Goal: Task Accomplishment & Management: Use online tool/utility

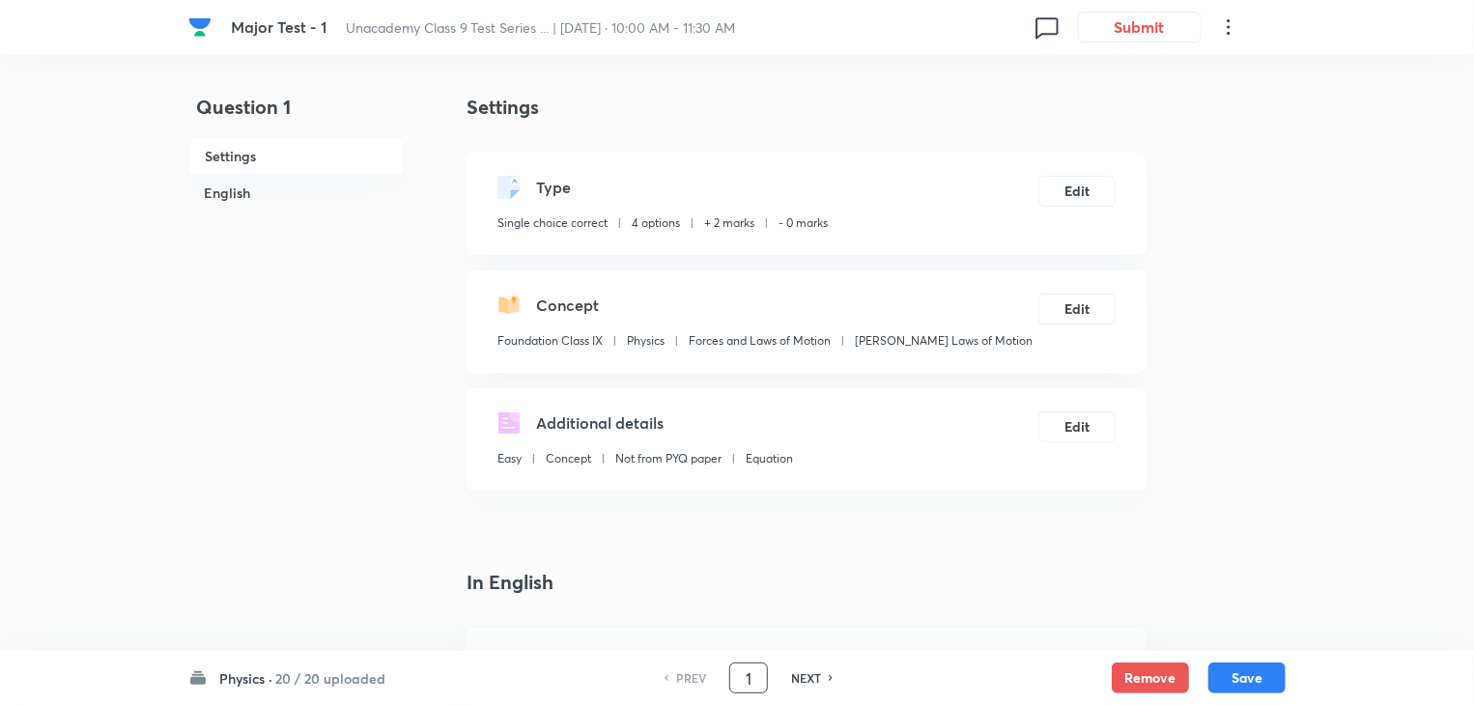
click at [751, 680] on input "1" at bounding box center [748, 679] width 37 height 34
type input "21"
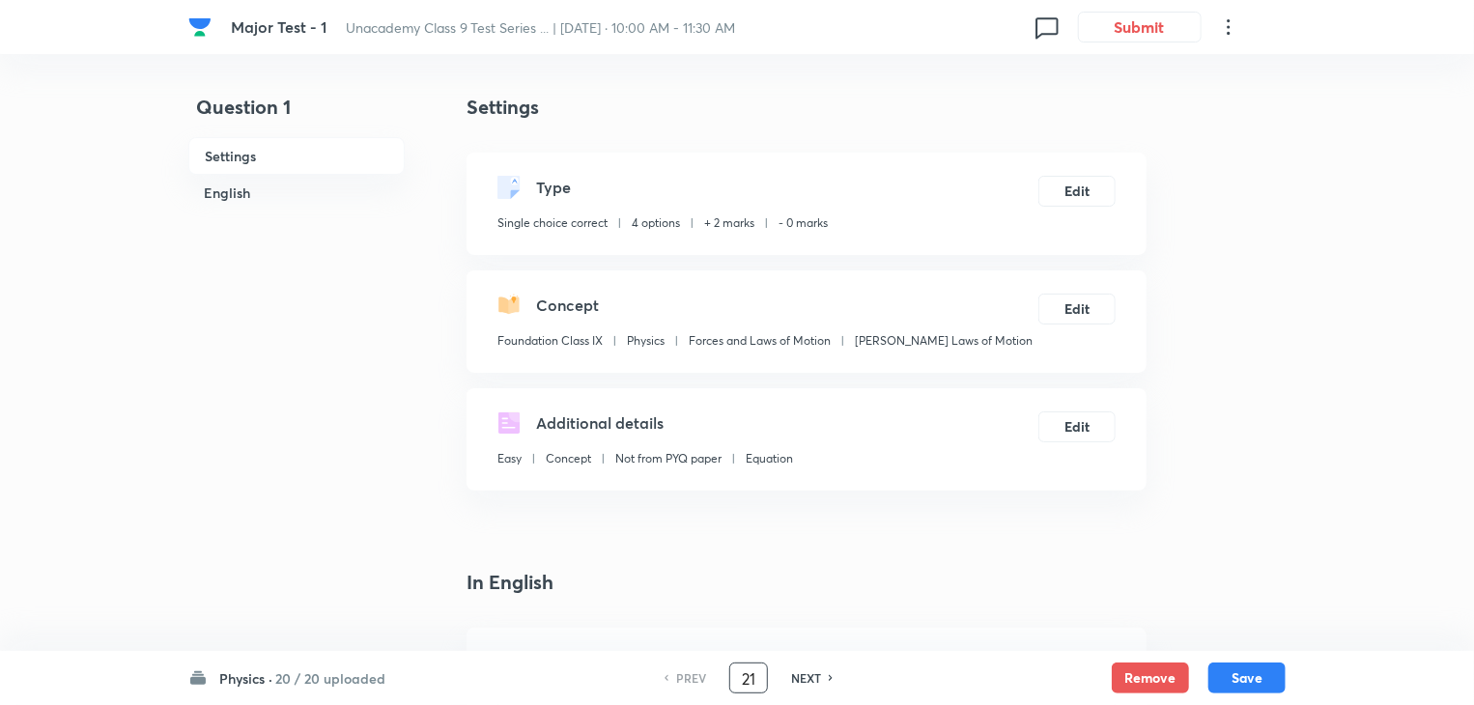
checkbox input "false"
checkbox input "true"
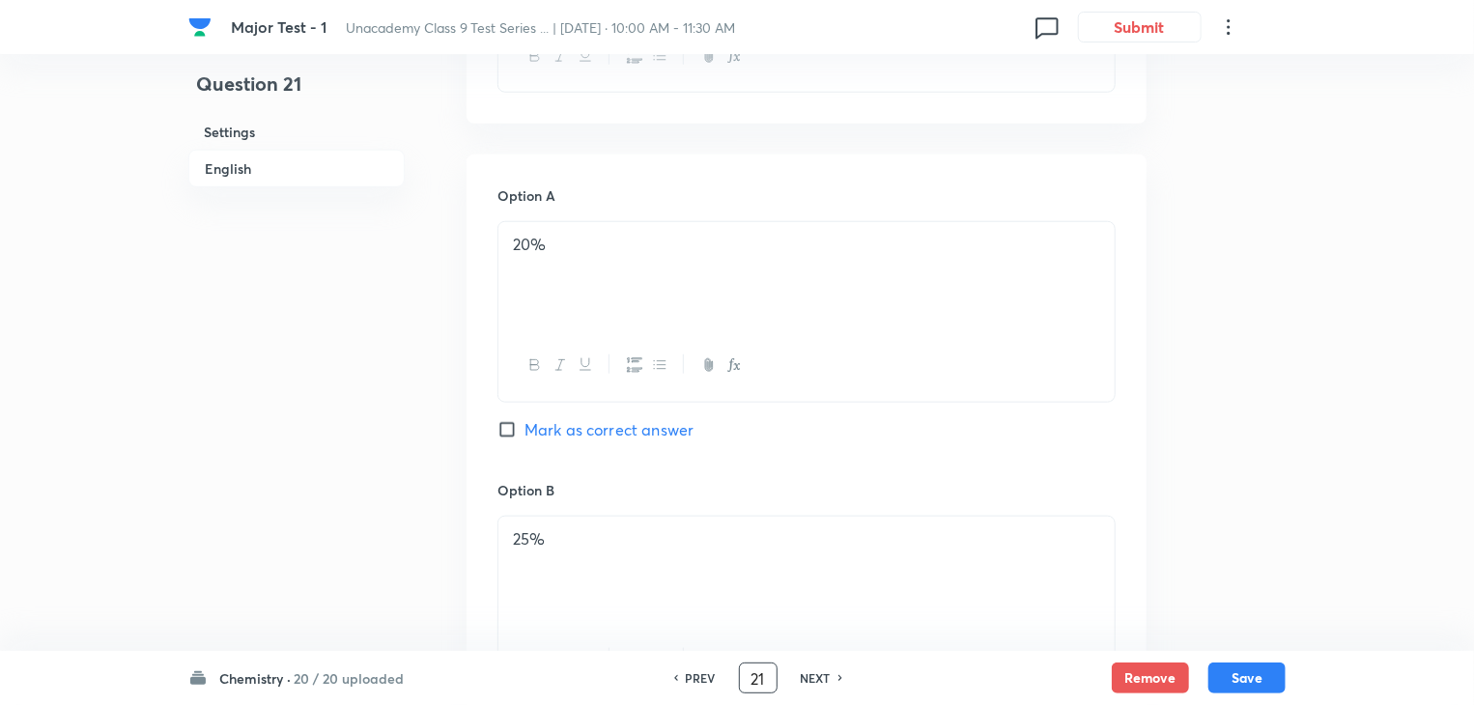
scroll to position [695, 0]
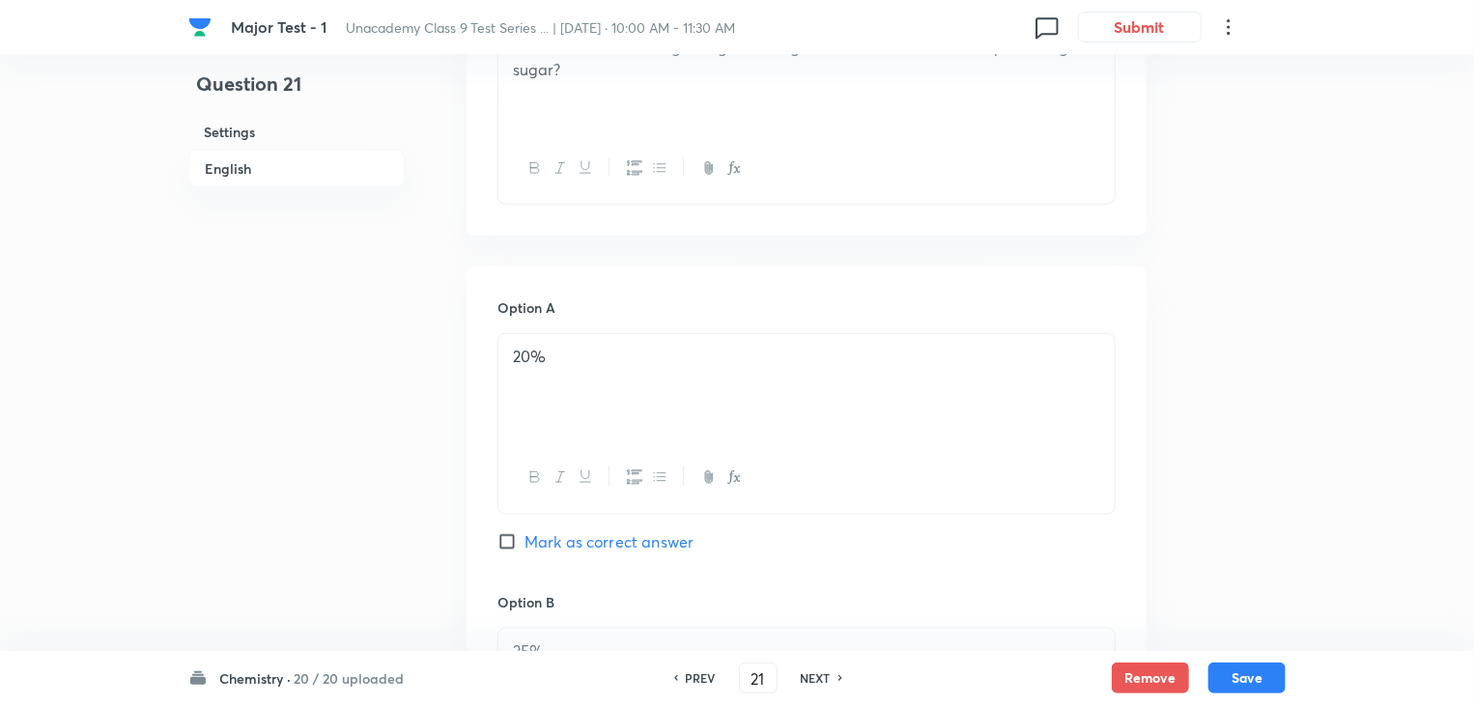
click at [503, 536] on input "Mark as correct answer" at bounding box center [510, 541] width 27 height 19
checkbox input "true"
checkbox input "false"
click at [1232, 687] on button "Save" at bounding box center [1246, 676] width 77 height 31
type input "22"
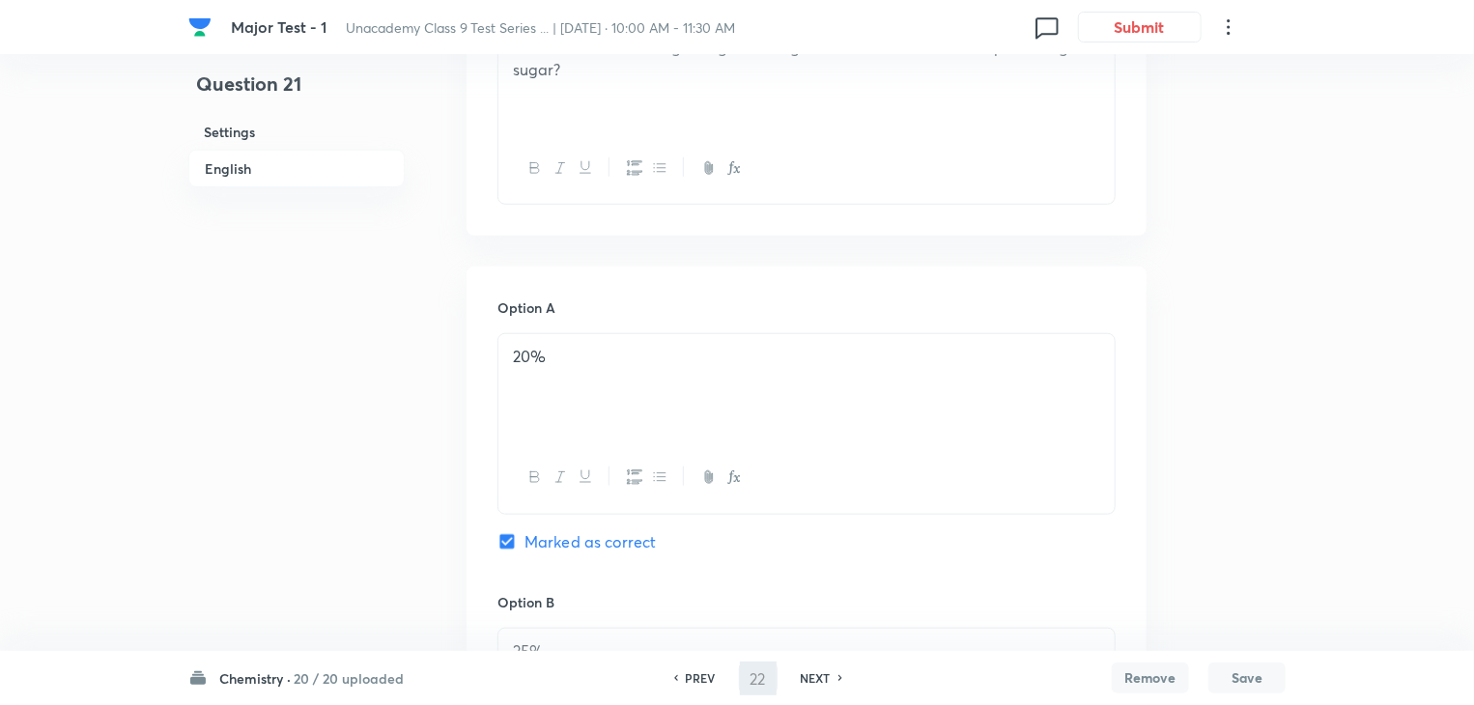
checkbox input "false"
checkbox input "true"
click at [753, 671] on input "22" at bounding box center [758, 679] width 37 height 34
type input "33"
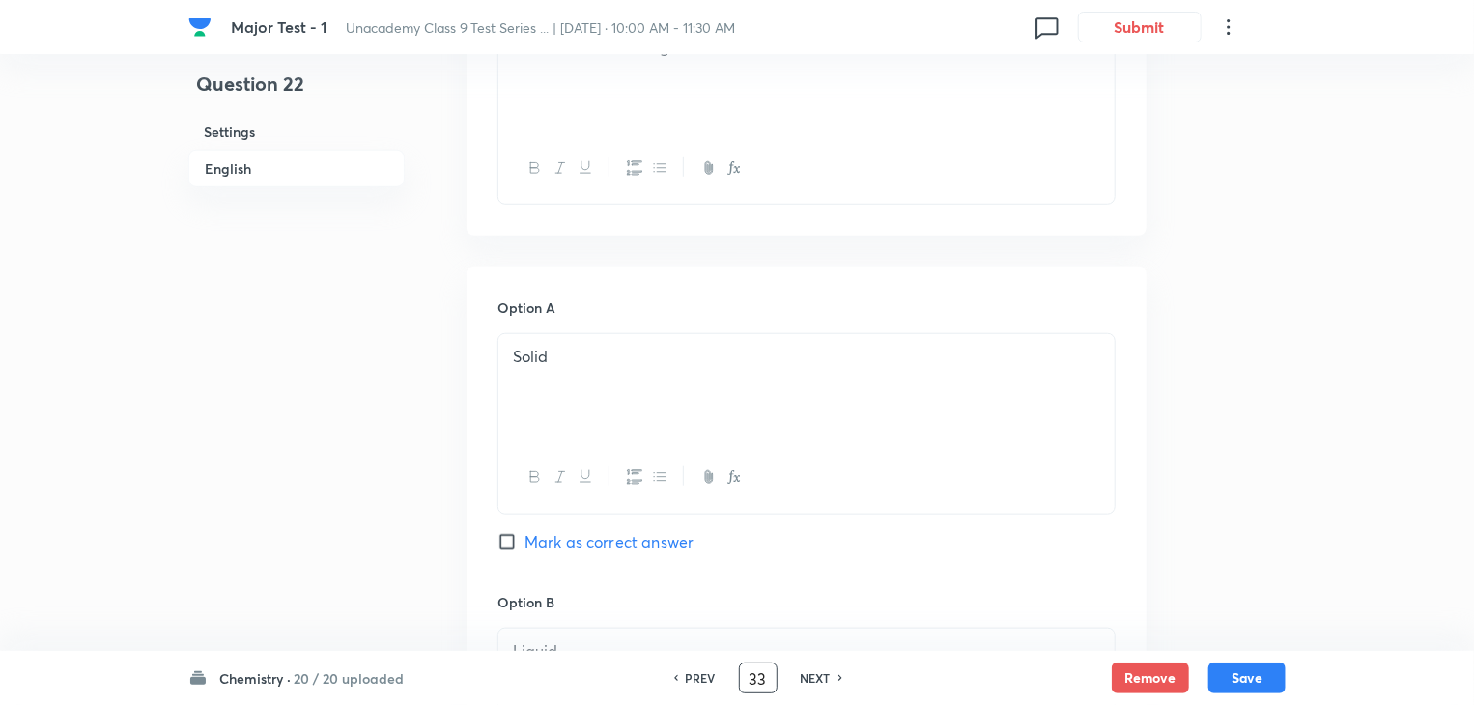
checkbox input "true"
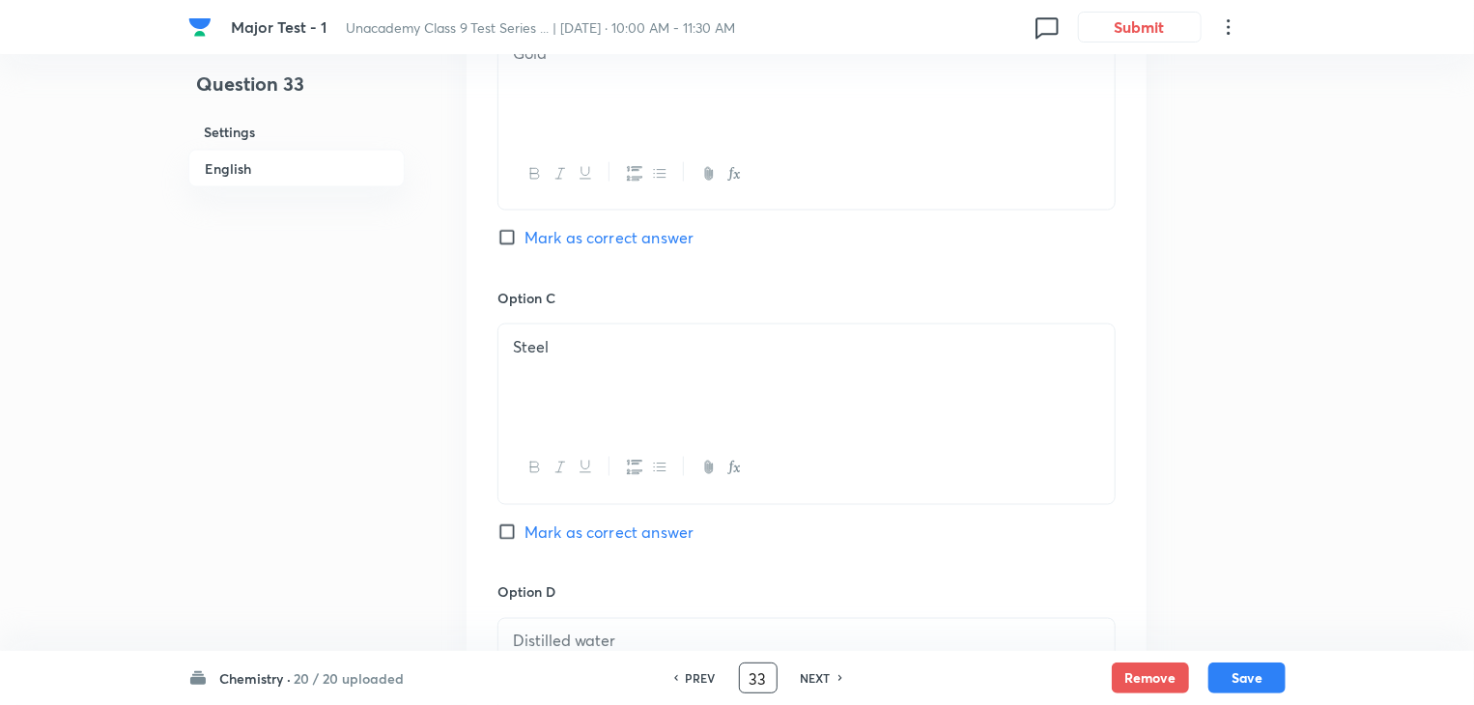
click at [509, 527] on input "Mark as correct answer" at bounding box center [510, 532] width 27 height 19
checkbox input "true"
checkbox input "false"
click at [1236, 671] on button "Save" at bounding box center [1246, 676] width 77 height 31
type input "34"
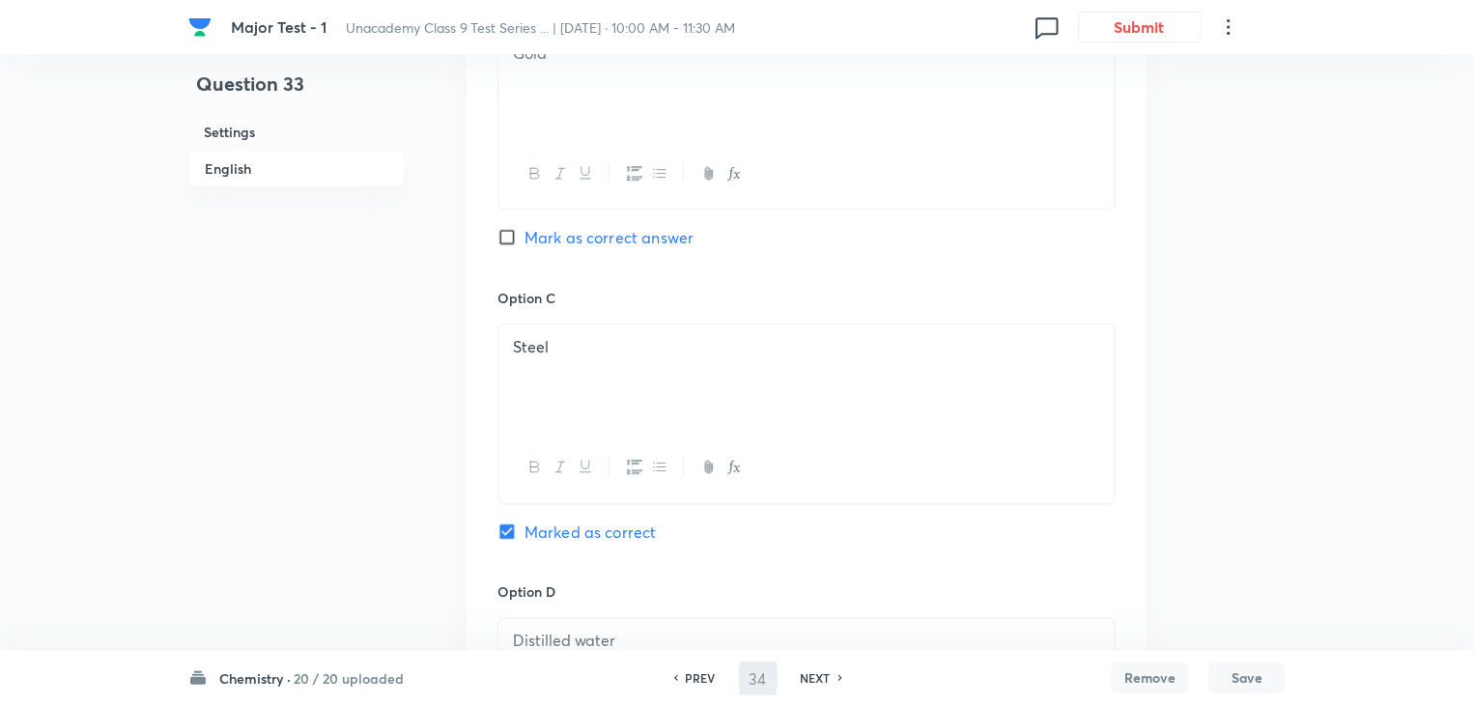
checkbox input "false"
checkbox input "true"
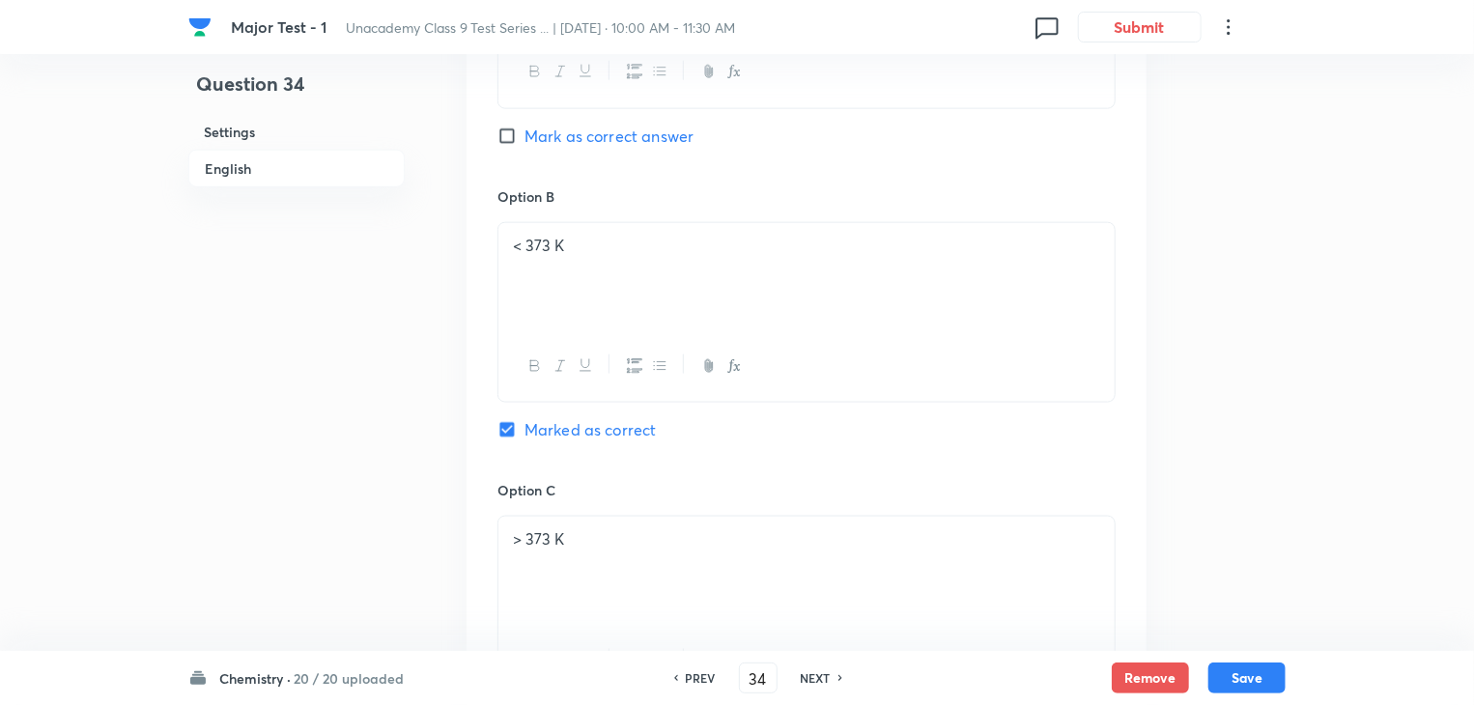
click at [689, 672] on h6 "PREV" at bounding box center [701, 677] width 30 height 17
type input "33"
checkbox input "false"
checkbox input "true"
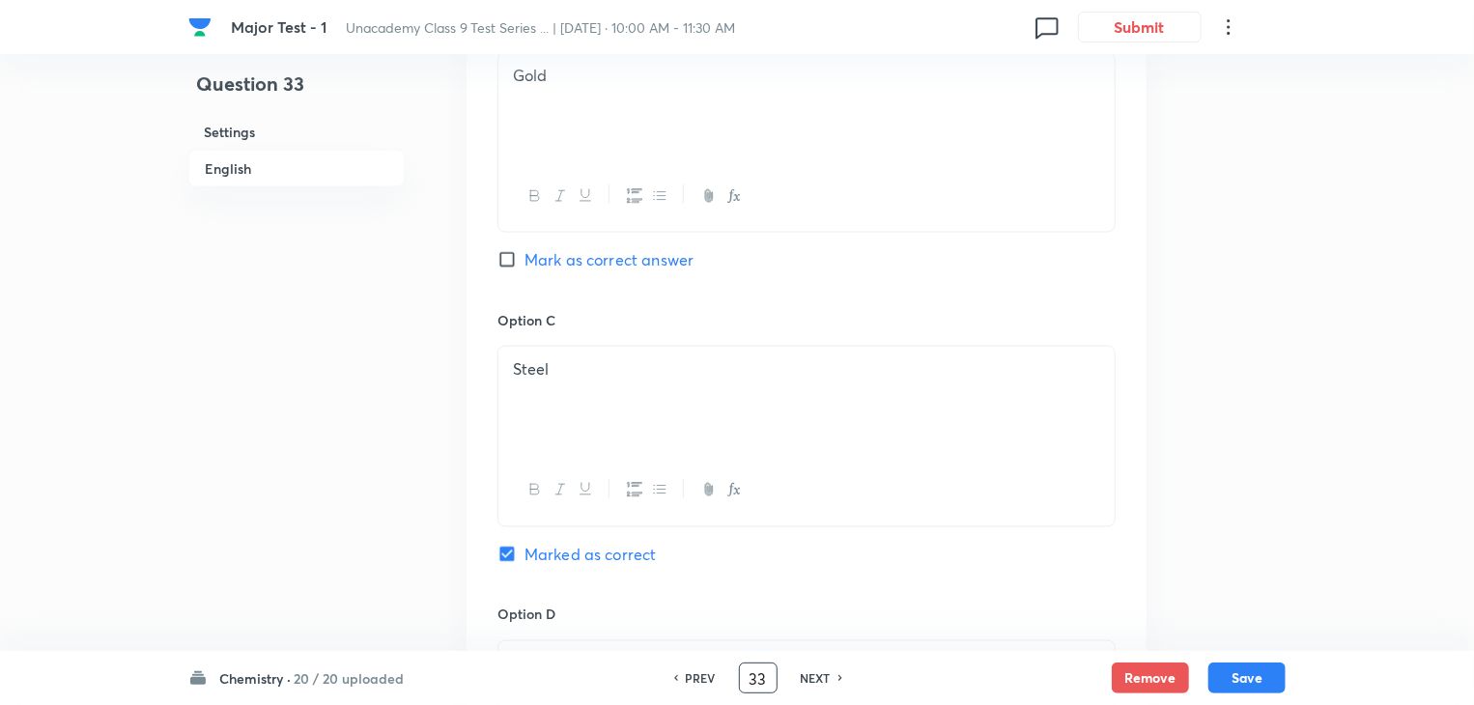
click at [758, 680] on input "33" at bounding box center [758, 679] width 37 height 34
type input "47"
checkbox input "false"
checkbox input "true"
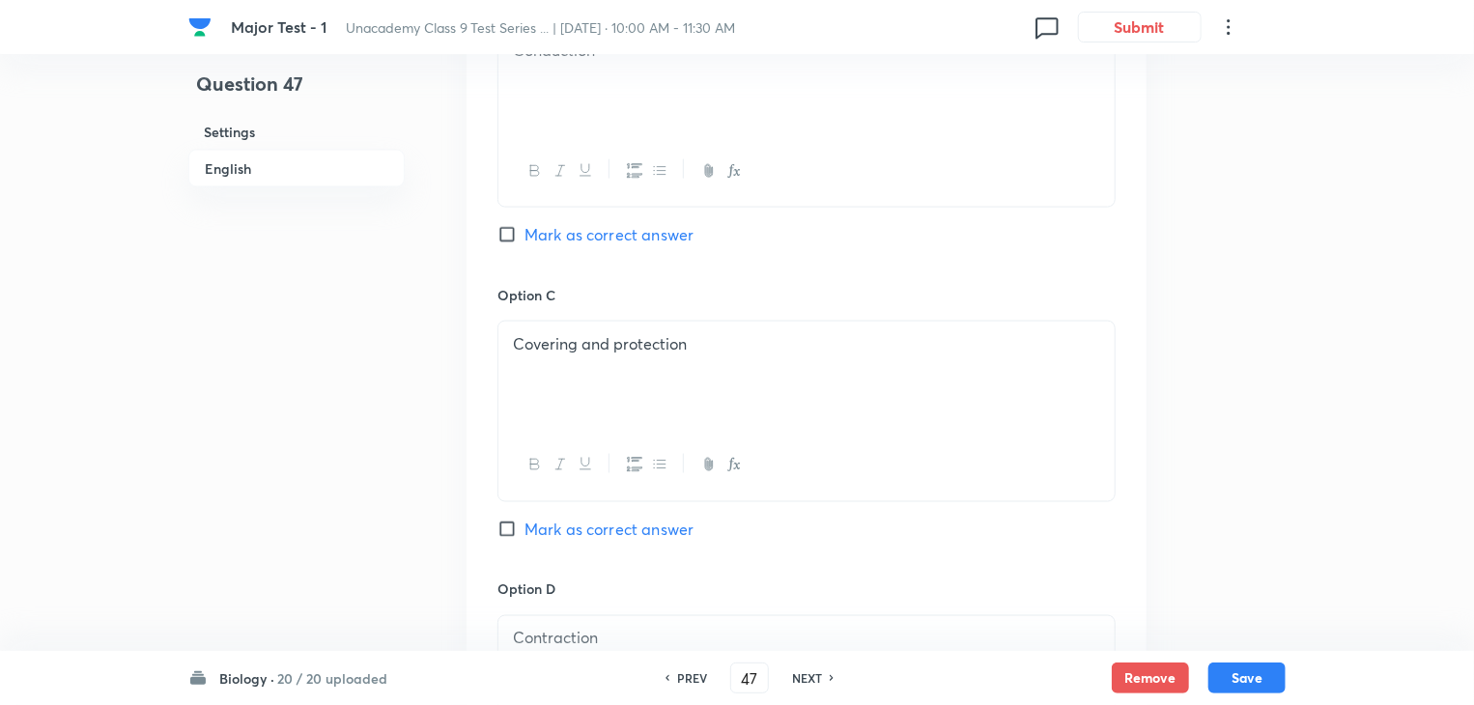
click at [523, 531] on input "Mark as correct answer" at bounding box center [510, 529] width 27 height 19
checkbox input "true"
checkbox input "false"
click at [1238, 678] on button "Save" at bounding box center [1246, 676] width 77 height 31
type input "48"
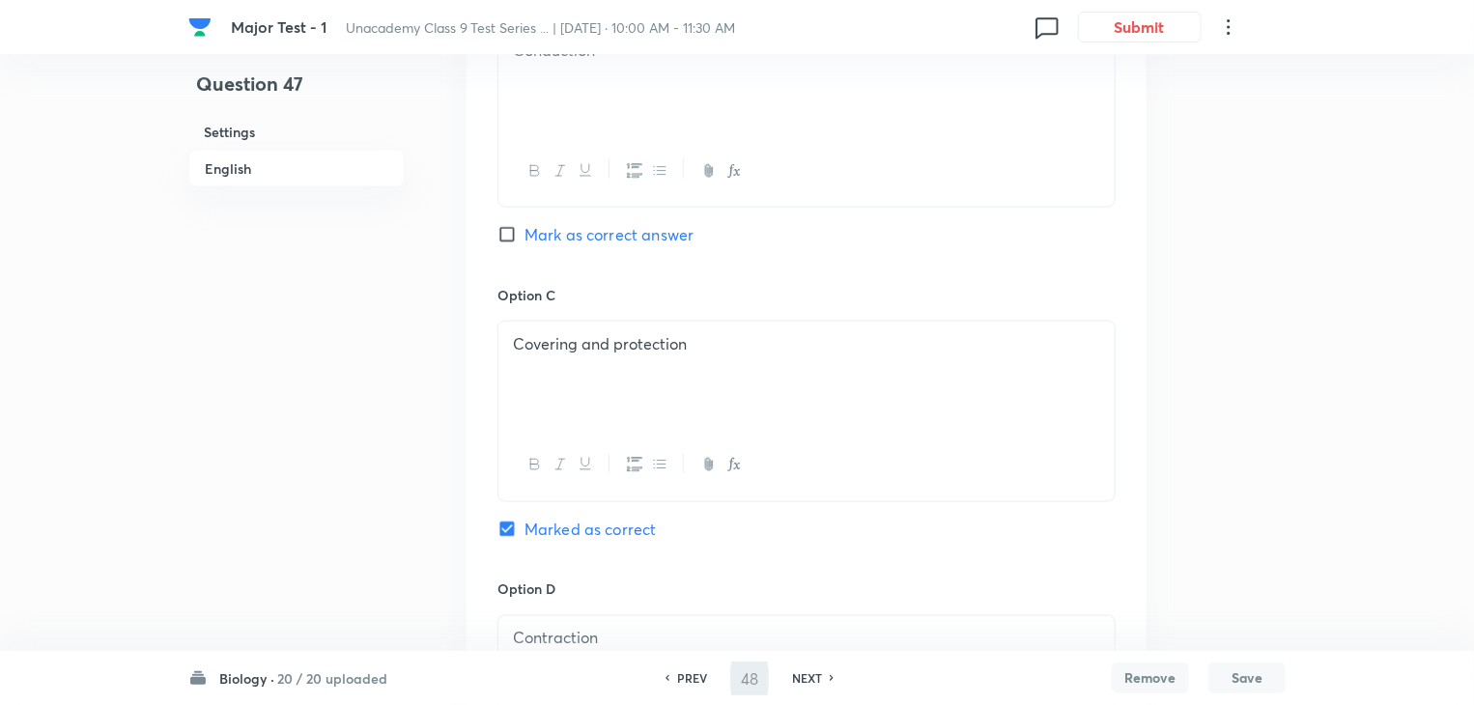
checkbox input "false"
checkbox input "true"
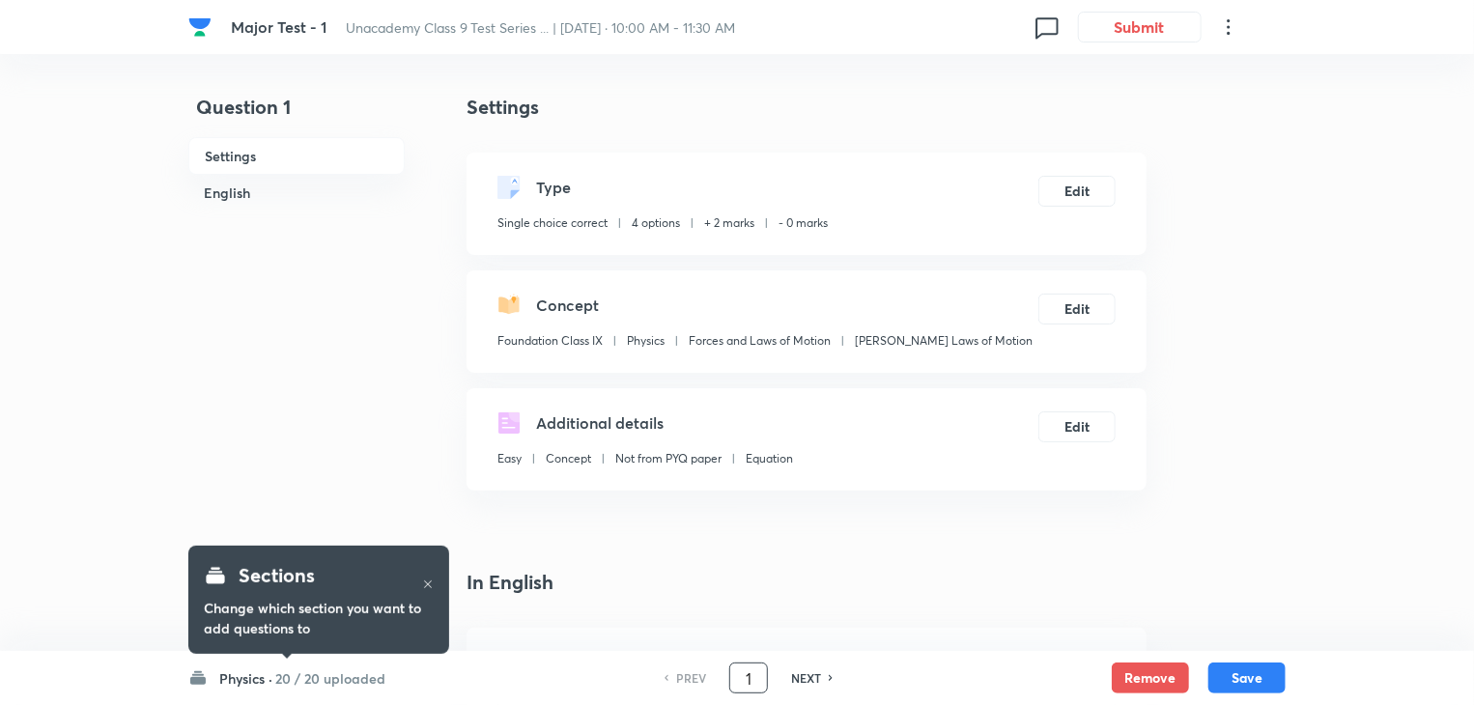
click at [751, 682] on input "1" at bounding box center [748, 679] width 37 height 34
type input "21"
checkbox input "true"
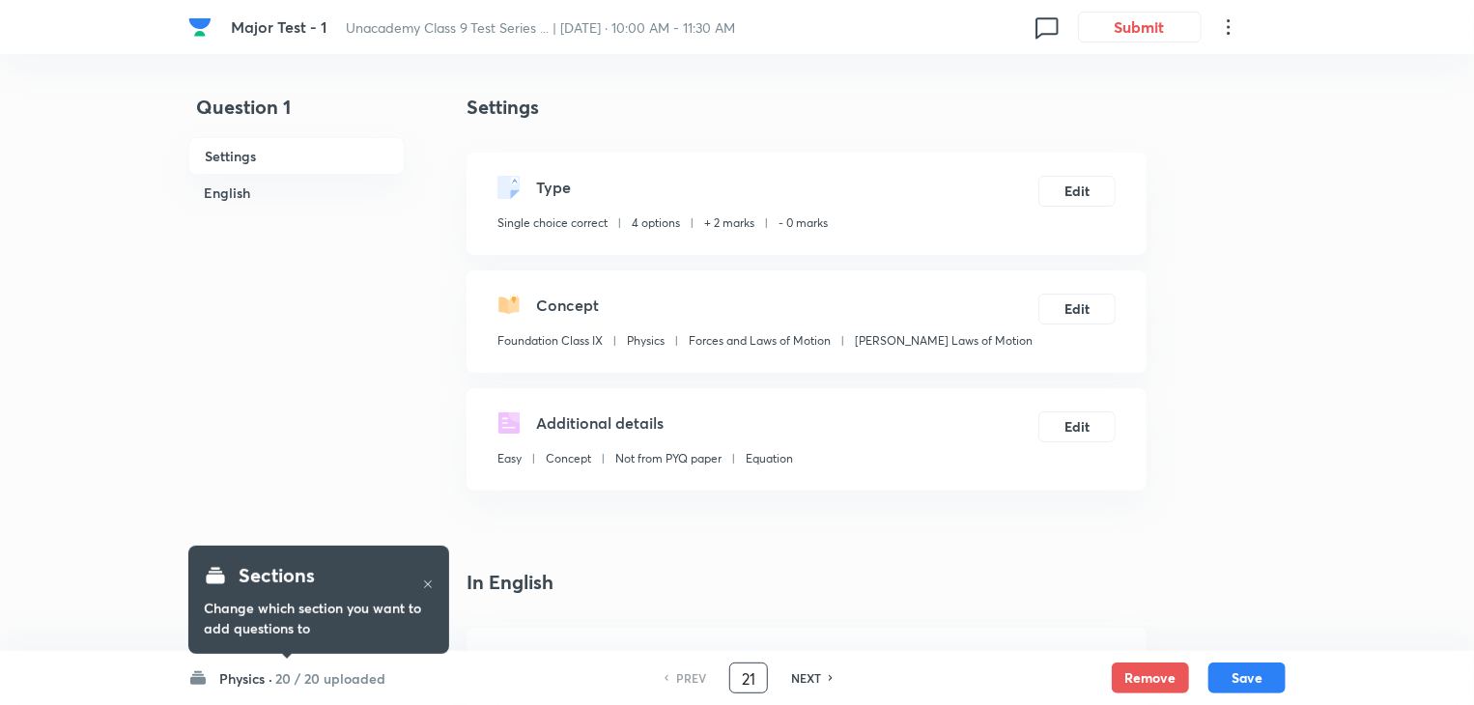
checkbox input "false"
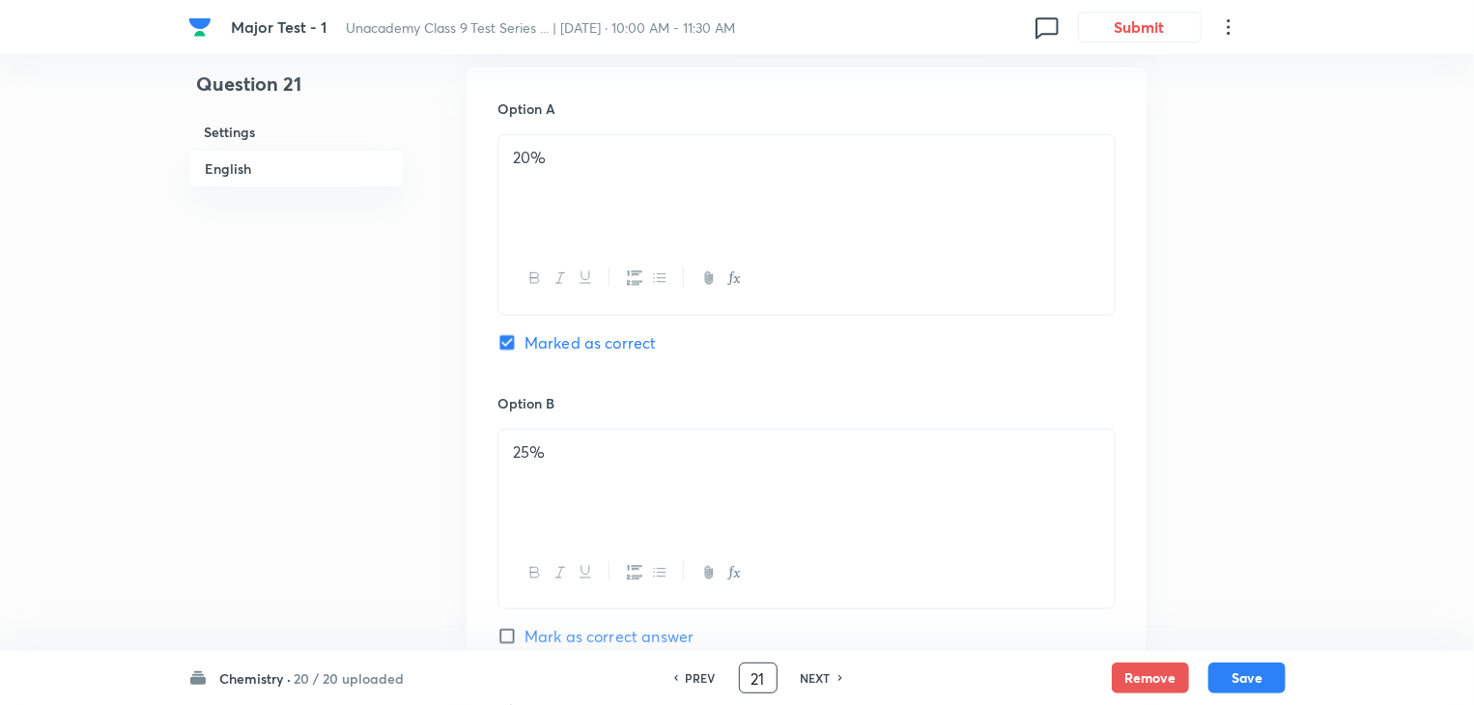
scroll to position [730, 0]
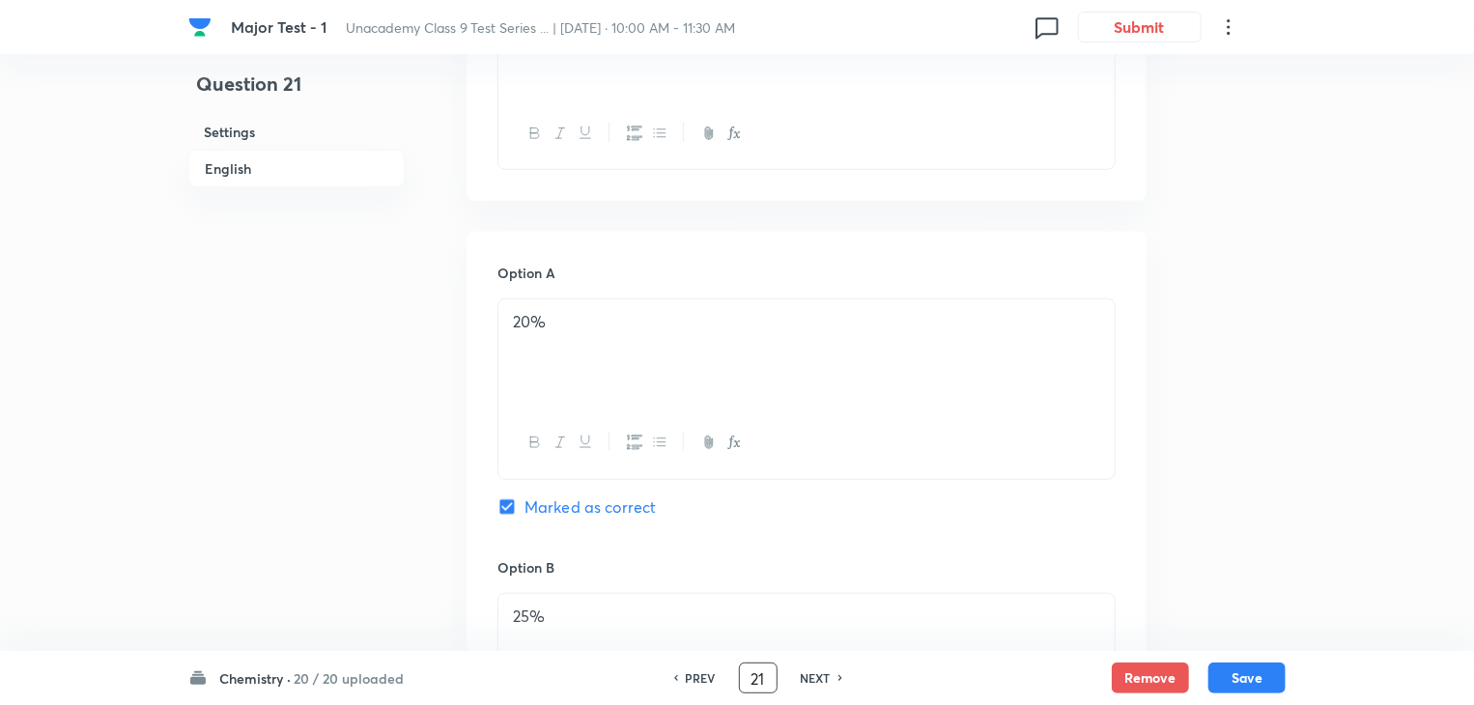
click at [753, 682] on input "21" at bounding box center [758, 679] width 37 height 34
type input "33"
checkbox input "false"
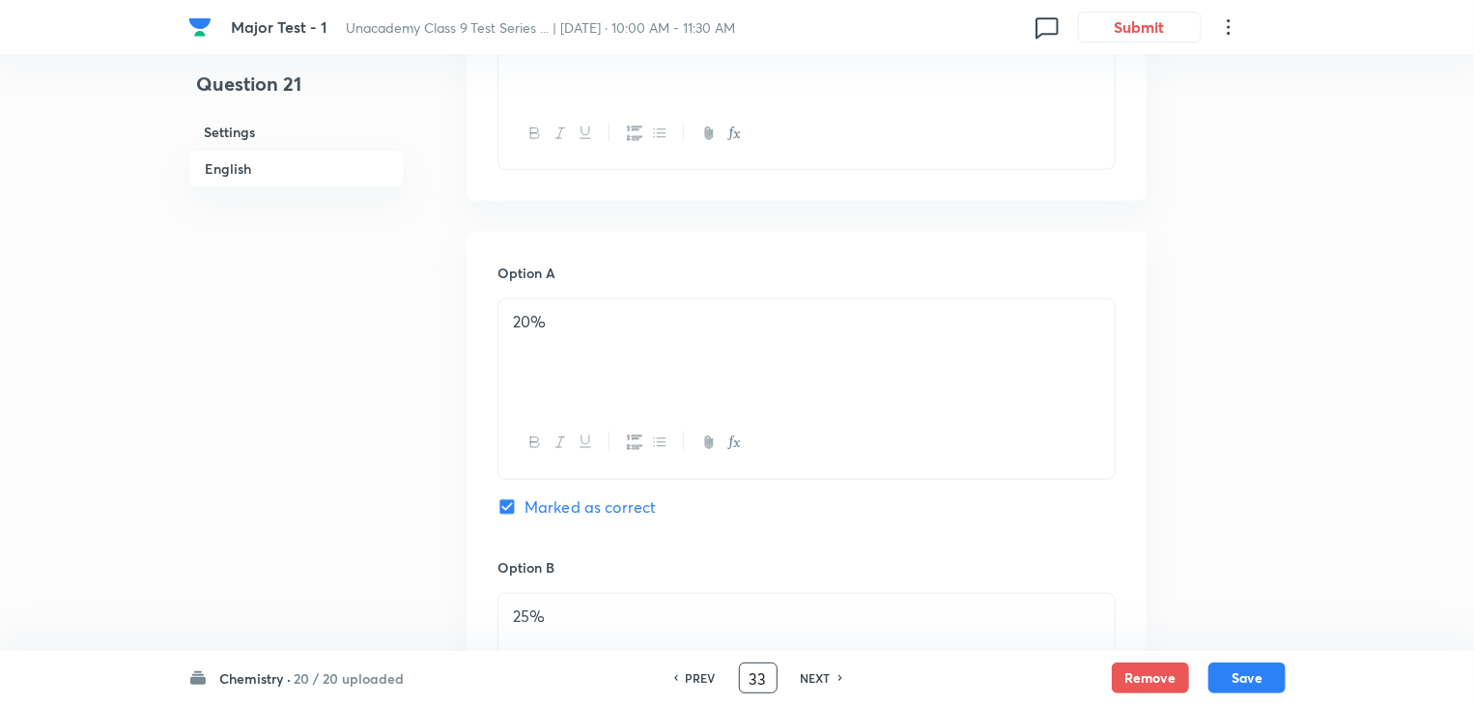
checkbox input "true"
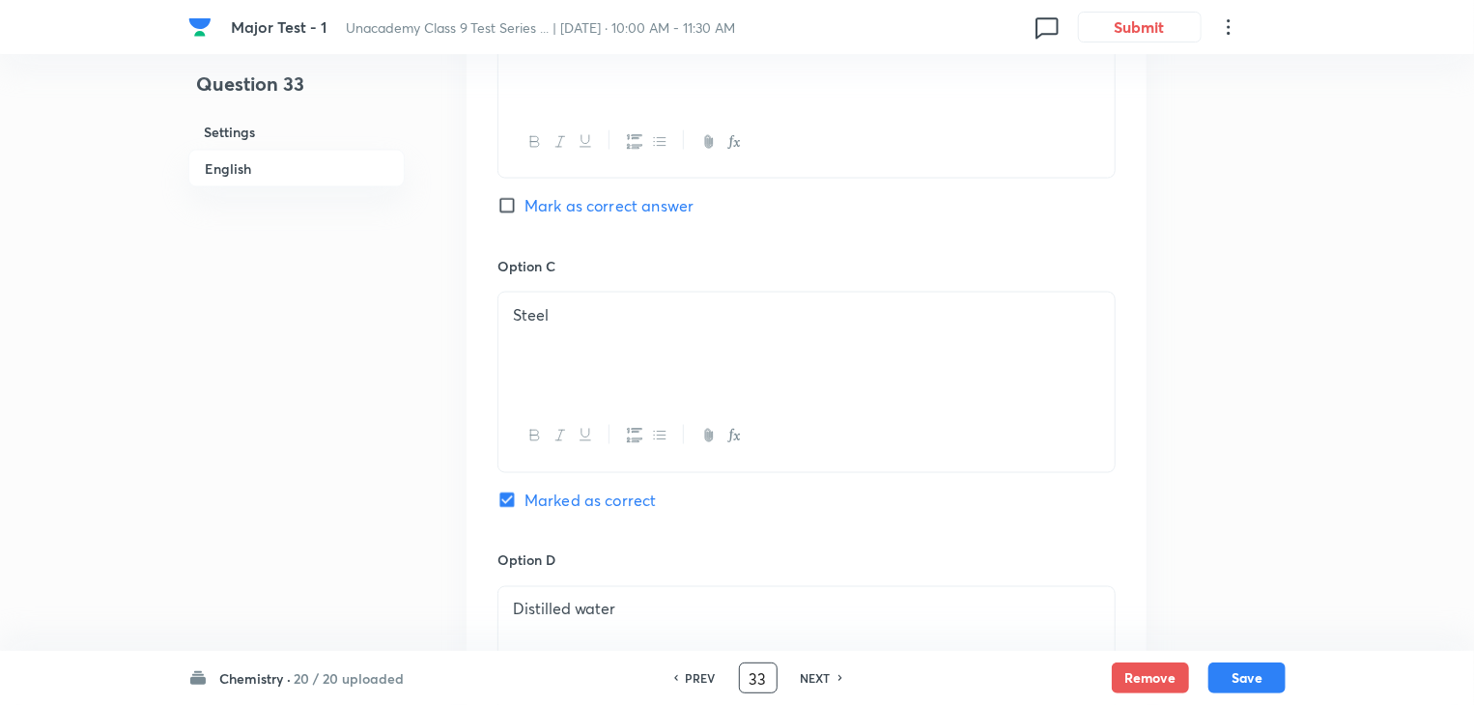
scroll to position [1325, 0]
click at [757, 677] on input "33" at bounding box center [758, 679] width 37 height 34
type input "47"
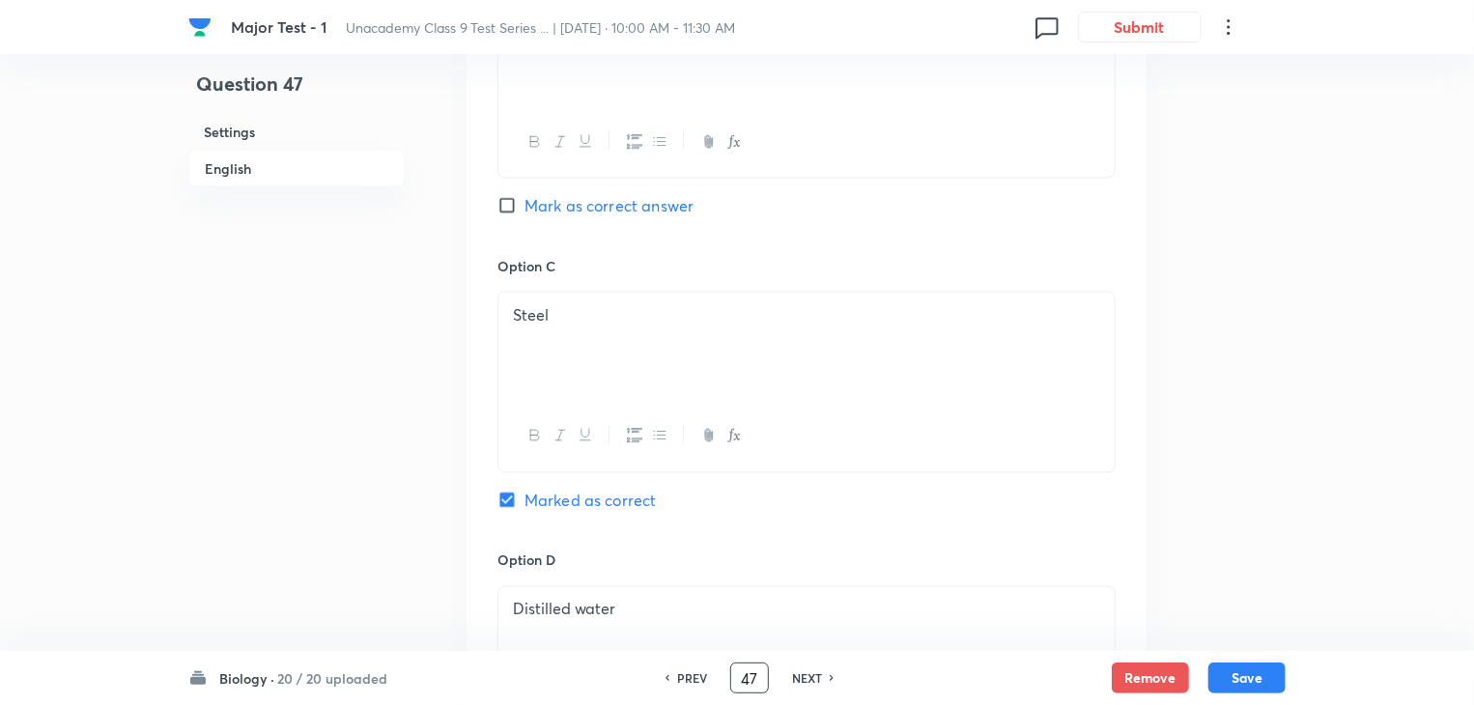
checkbox input "true"
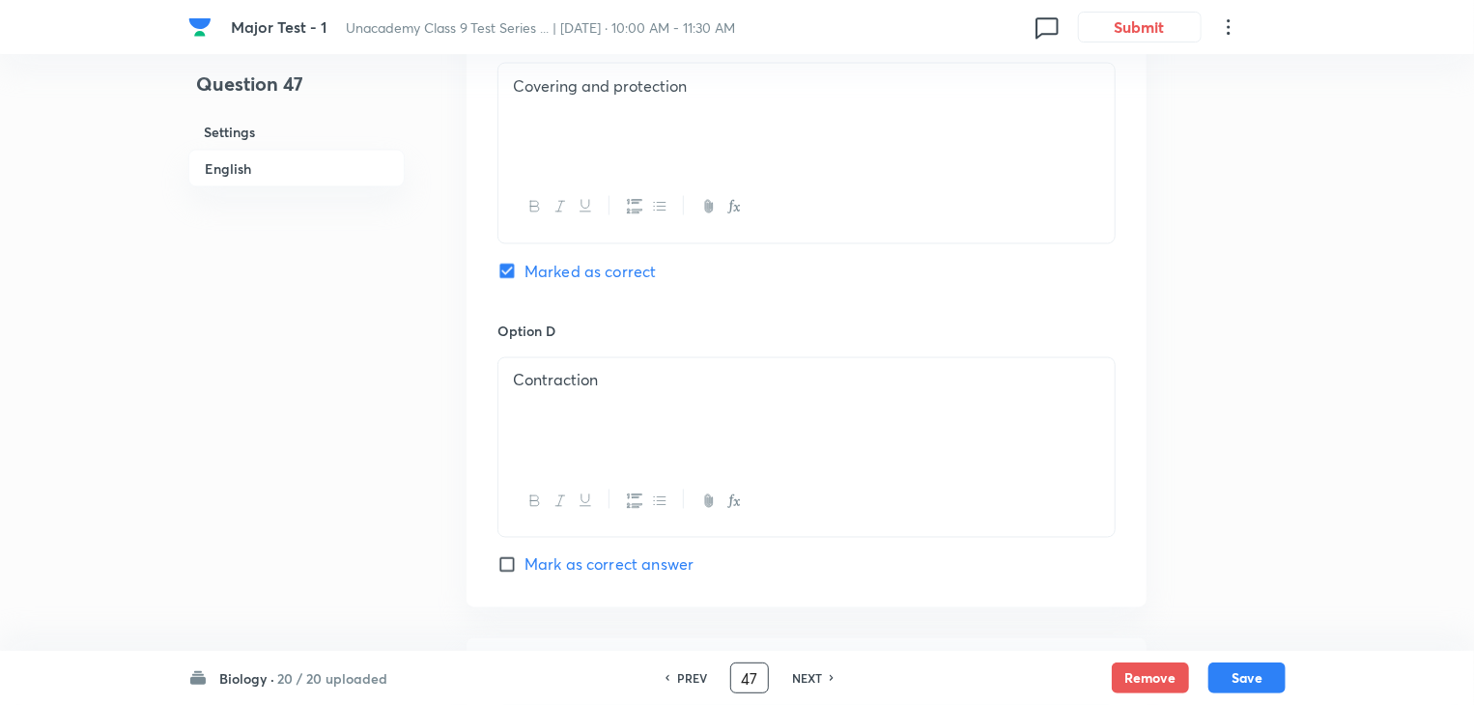
scroll to position [1530, 0]
